Goal: Contribute content: Contribute content

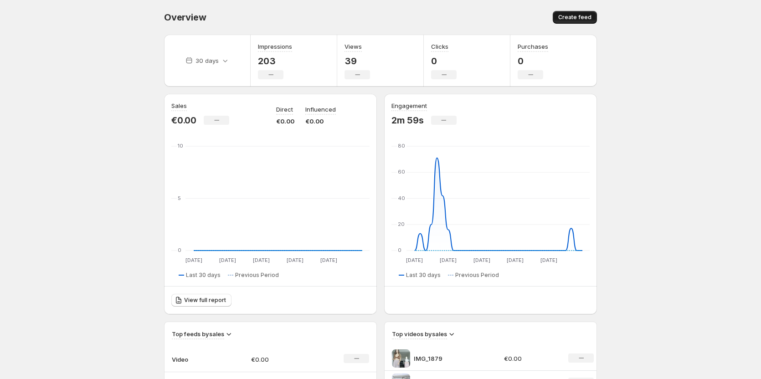
click at [580, 20] on span "Create feed" at bounding box center [574, 17] width 33 height 7
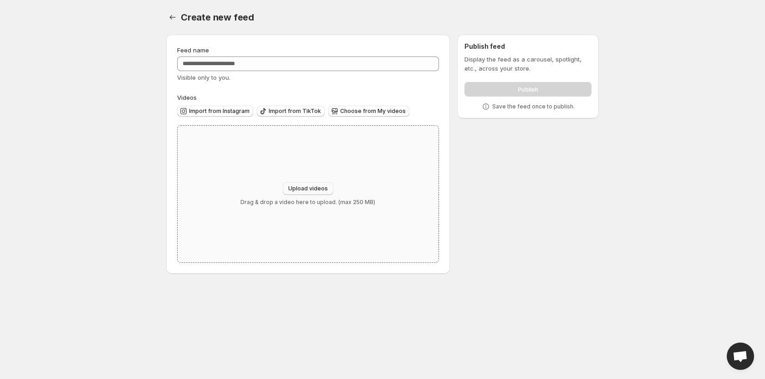
click at [309, 188] on span "Upload videos" at bounding box center [308, 188] width 40 height 7
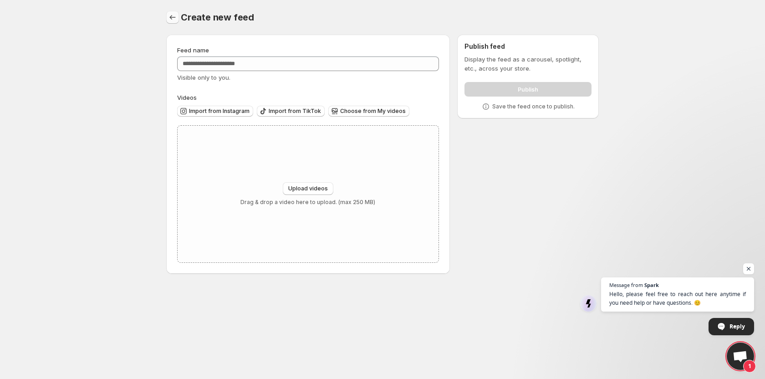
click at [169, 19] on icon "Settings" at bounding box center [172, 17] width 9 height 9
click at [173, 21] on icon "Settings" at bounding box center [172, 17] width 9 height 9
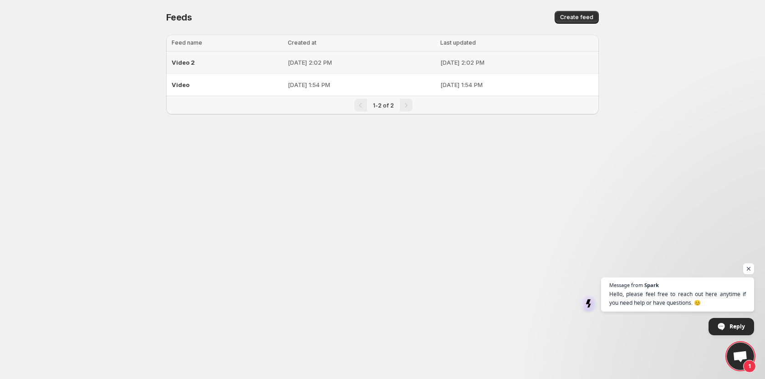
click at [218, 70] on div "Video 2" at bounding box center [227, 62] width 111 height 16
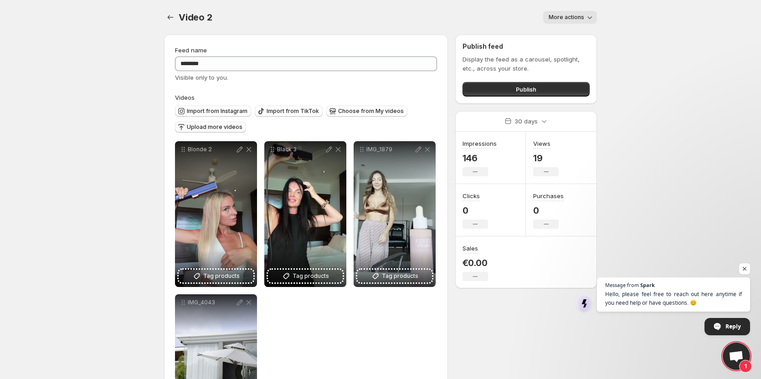
click at [220, 128] on span "Upload more videos" at bounding box center [215, 126] width 56 height 7
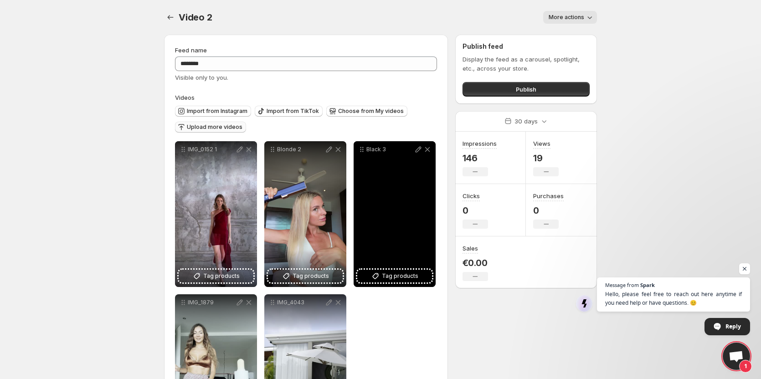
scroll to position [83, 0]
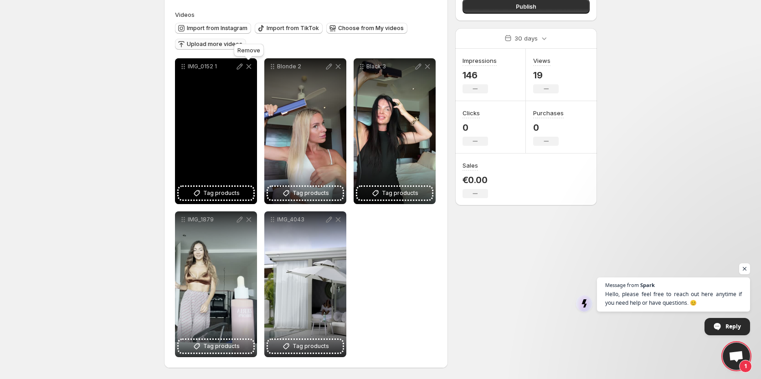
click at [248, 66] on icon at bounding box center [248, 66] width 5 height 5
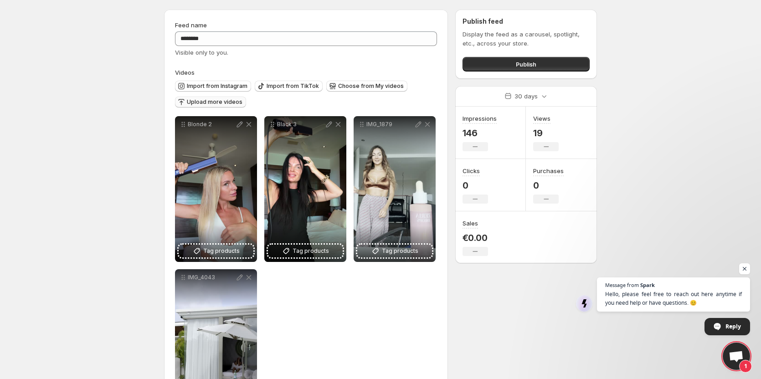
scroll to position [10, 0]
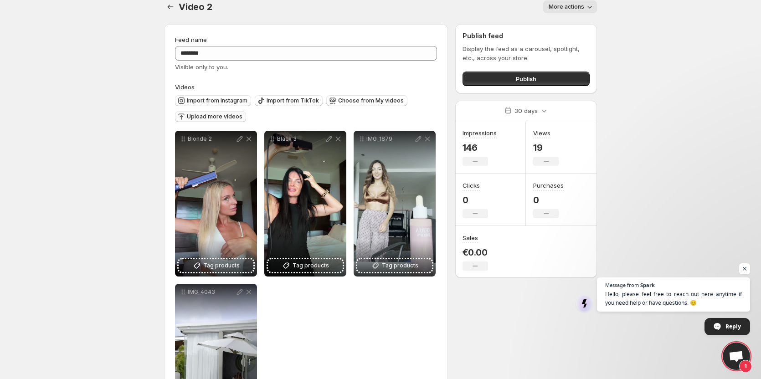
click at [232, 118] on span "Upload more videos" at bounding box center [215, 116] width 56 height 7
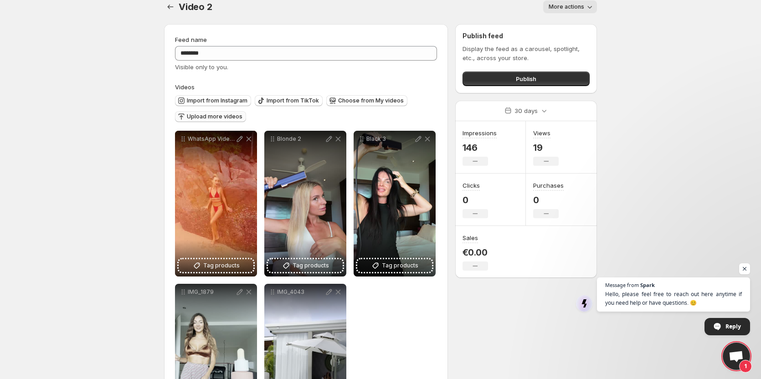
scroll to position [0, 0]
